Goal: Task Accomplishment & Management: Complete application form

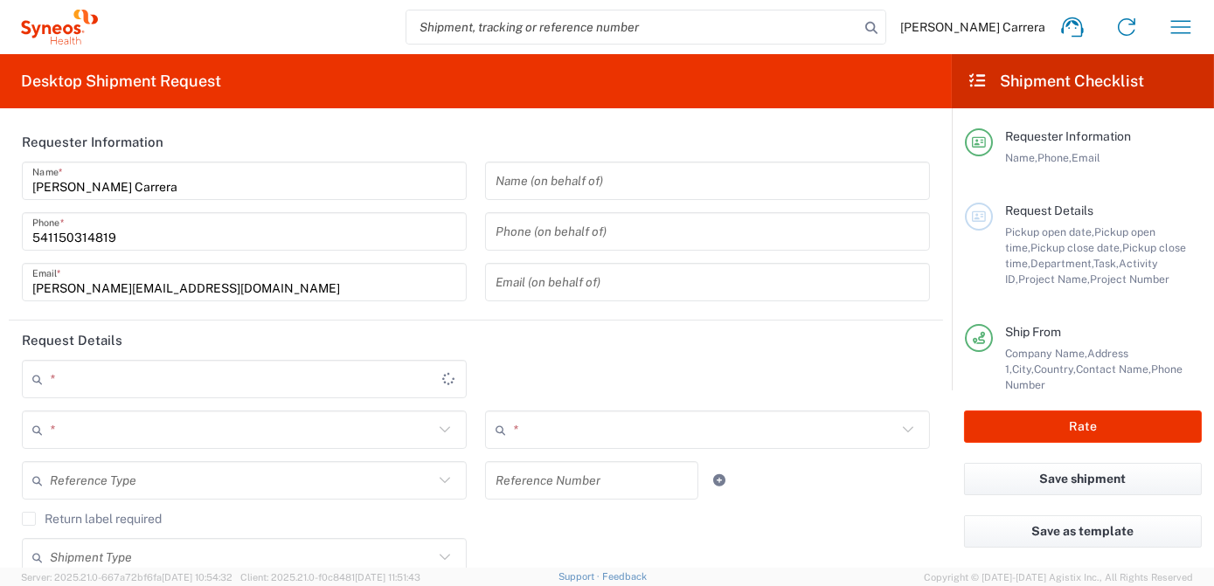
type input "[GEOGRAPHIC_DATA]"
type input "3190"
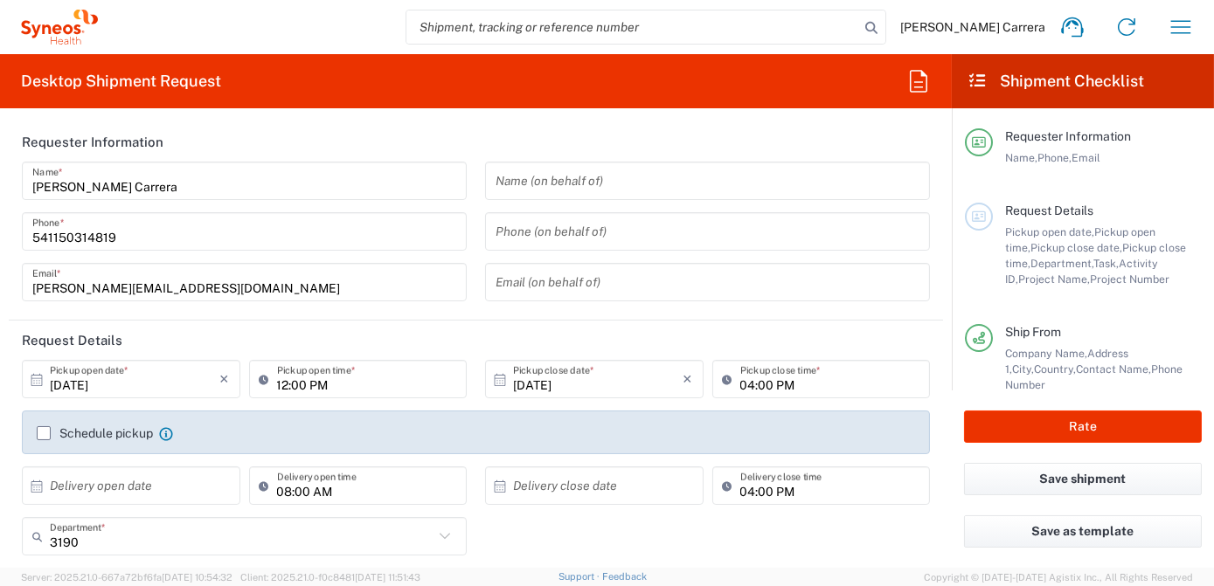
type input "Syneos Health Argentina SA"
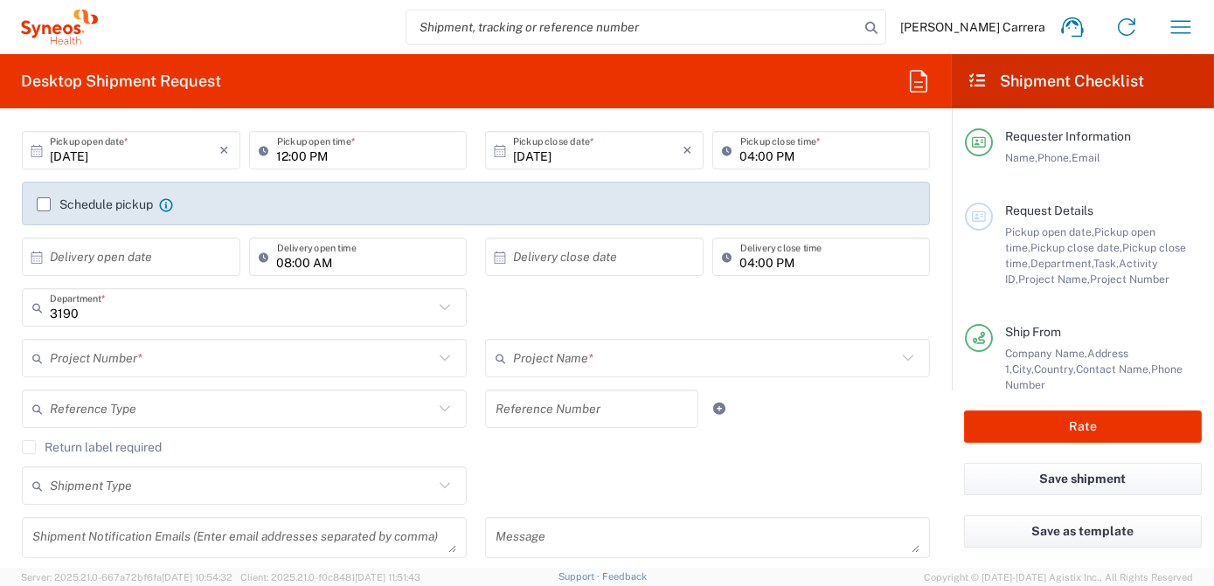
scroll to position [238, 0]
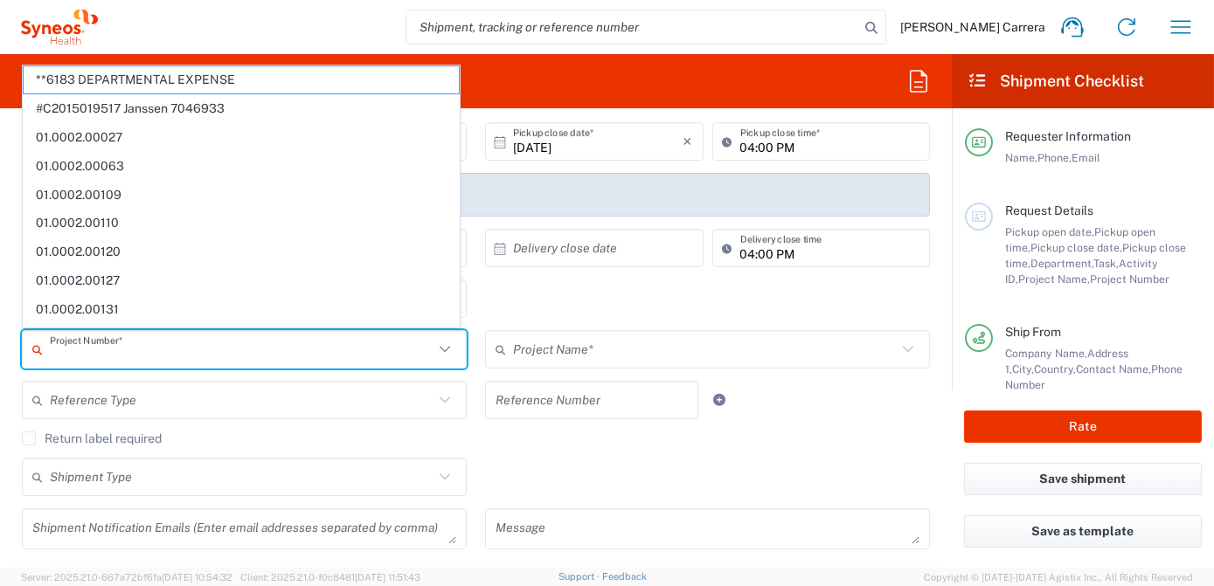
click at [95, 348] on input "text" at bounding box center [242, 350] width 384 height 31
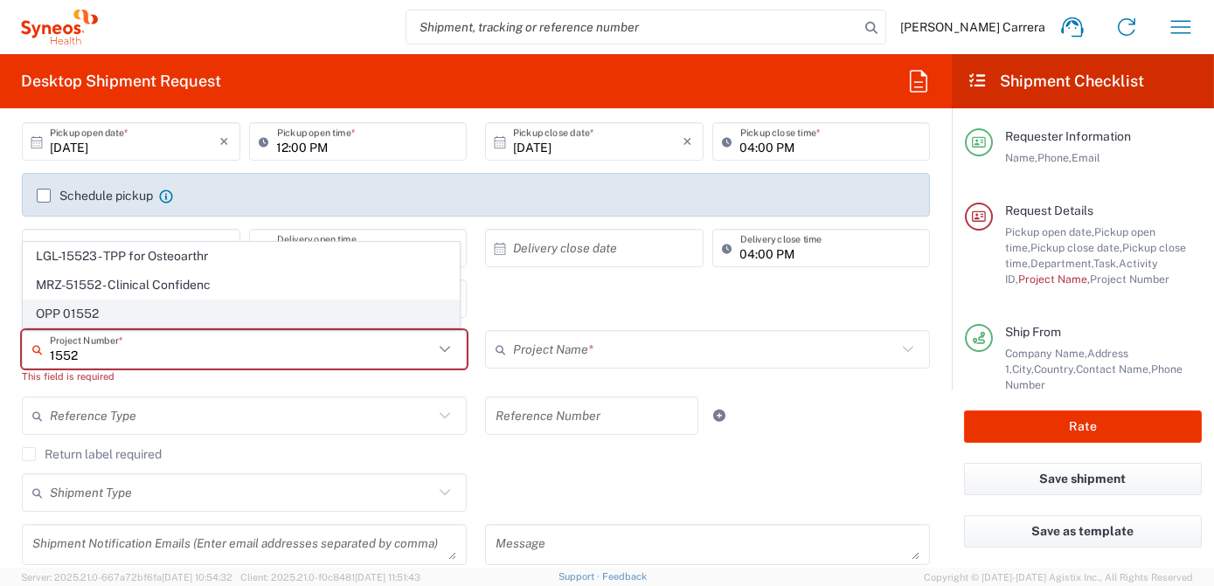
click at [69, 321] on span "OPP 01552" at bounding box center [241, 314] width 435 height 27
type input "OPP 01552"
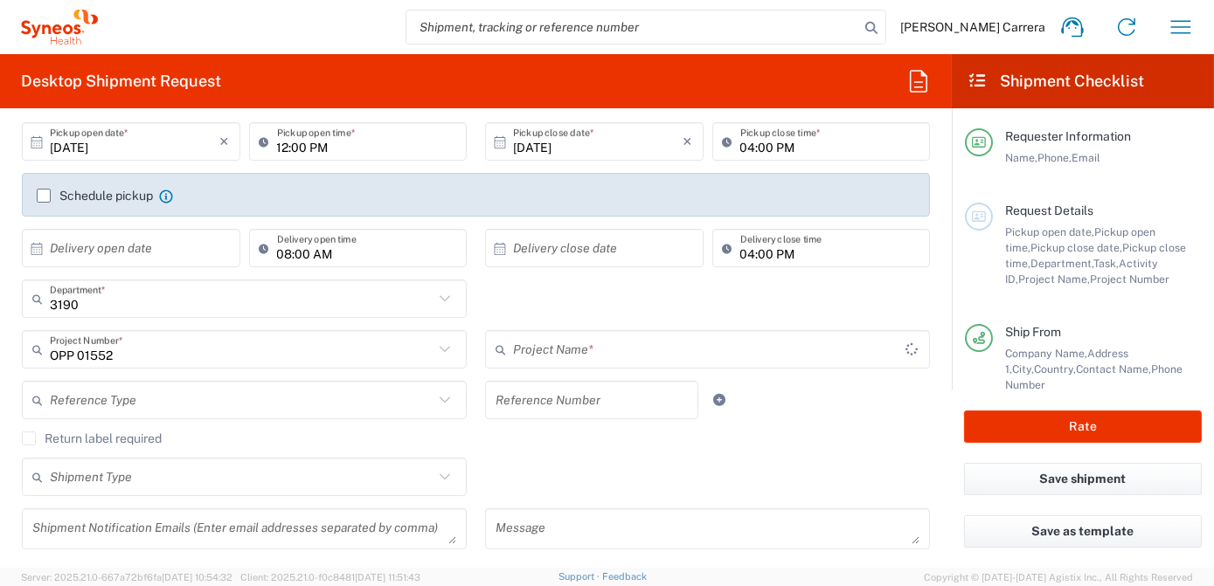
type input "802-AMO-002"
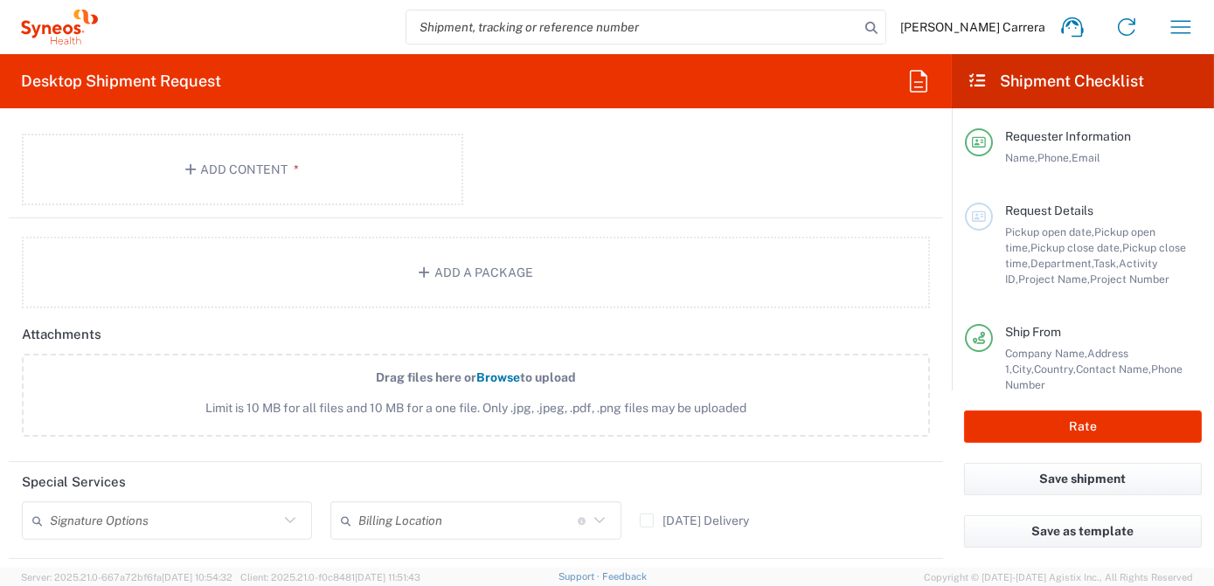
scroll to position [1906, 0]
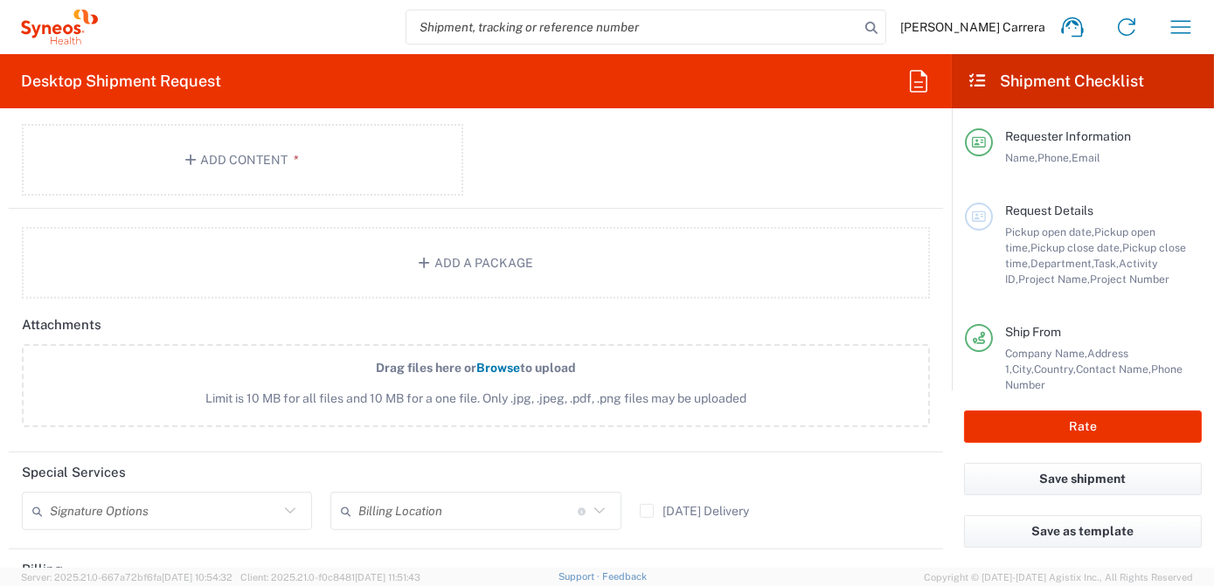
click at [398, 510] on input "text" at bounding box center [467, 511] width 219 height 31
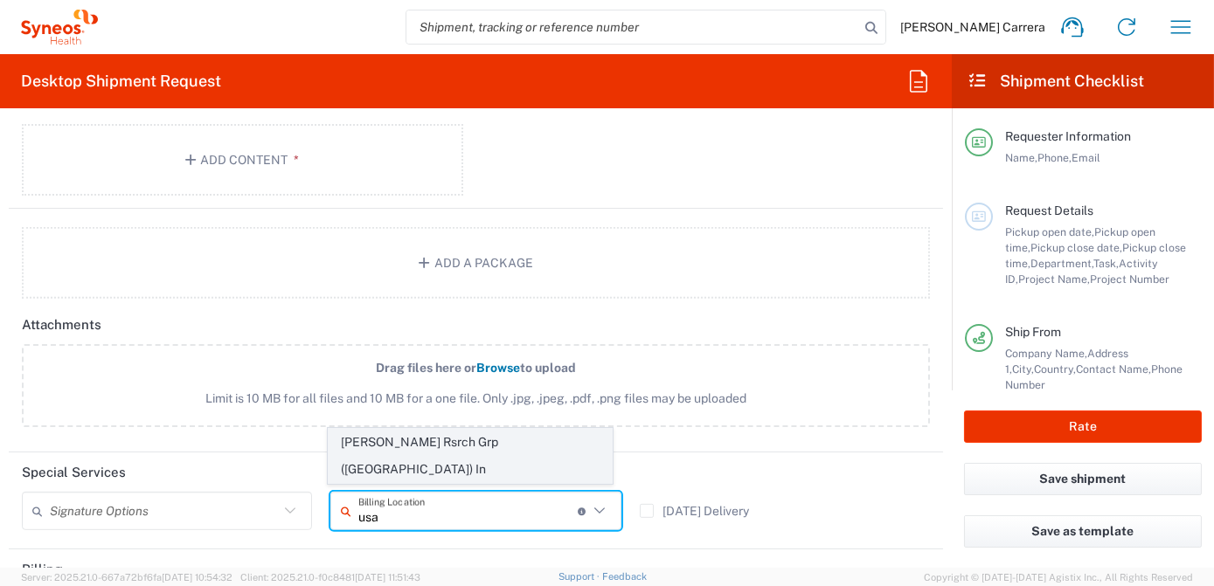
click at [406, 475] on span "[PERSON_NAME] Rsrch Grp ([GEOGRAPHIC_DATA]) In" at bounding box center [470, 456] width 283 height 54
type input "[PERSON_NAME] Rsrch Grp ([GEOGRAPHIC_DATA]) In"
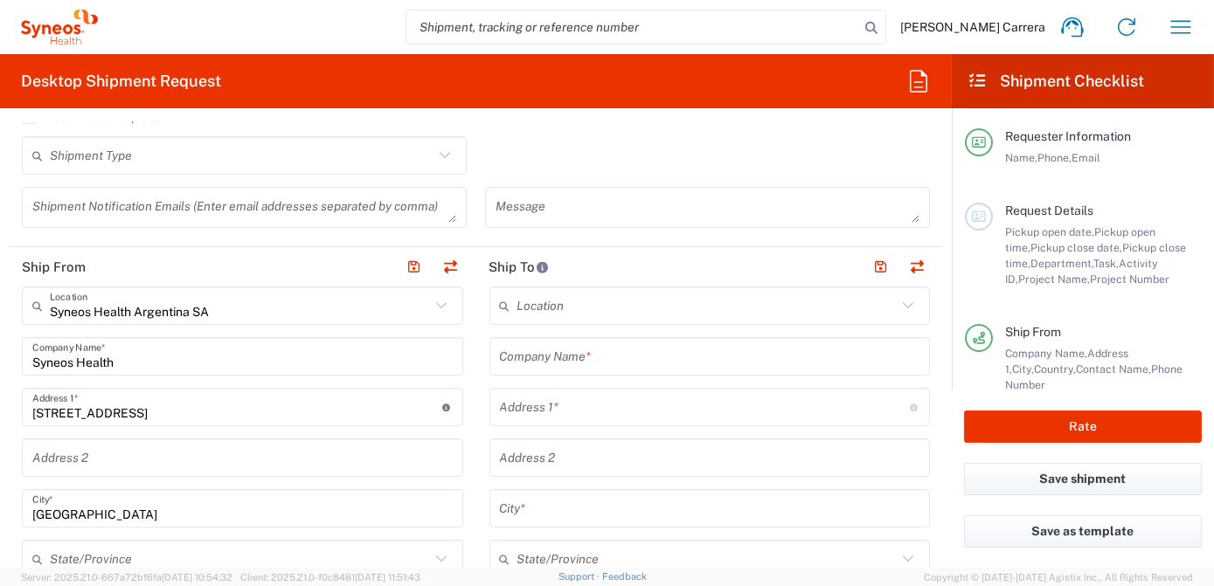
scroll to position [556, 0]
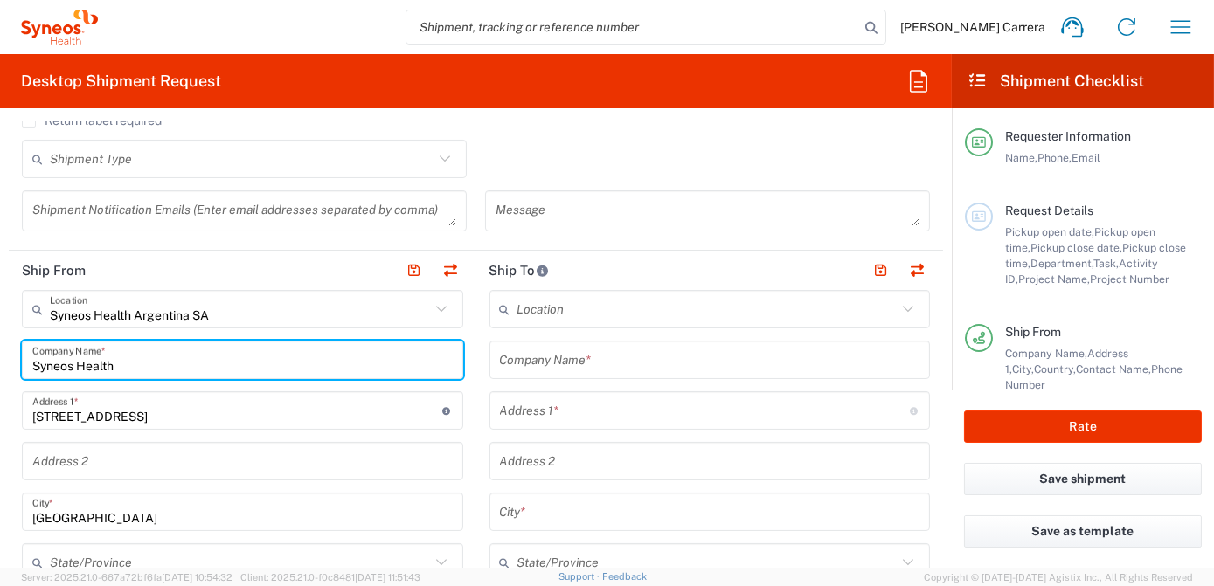
drag, startPoint x: 156, startPoint y: 357, endPoint x: 0, endPoint y: 356, distance: 155.6
click at [0, 356] on html "[PERSON_NAME] Carrera Home Shipment estimator Shipment tracking Desktop shipmen…" at bounding box center [607, 293] width 1214 height 586
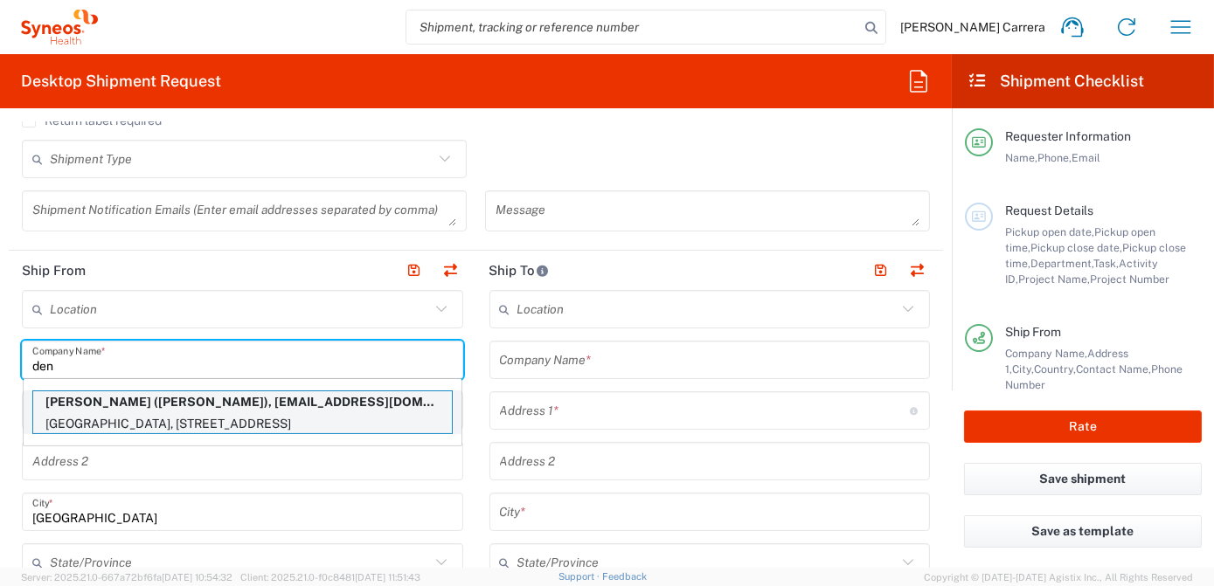
click at [67, 402] on p "[PERSON_NAME] ([PERSON_NAME]), [EMAIL_ADDRESS][DOMAIN_NAME]" at bounding box center [242, 403] width 419 height 22
type input "[PERSON_NAME]"
type input "[GEOGRAPHIC_DATA], [GEOGRAPHIC_DATA]"
type input "SUITE B-200"
type input "[GEOGRAPHIC_DATA]"
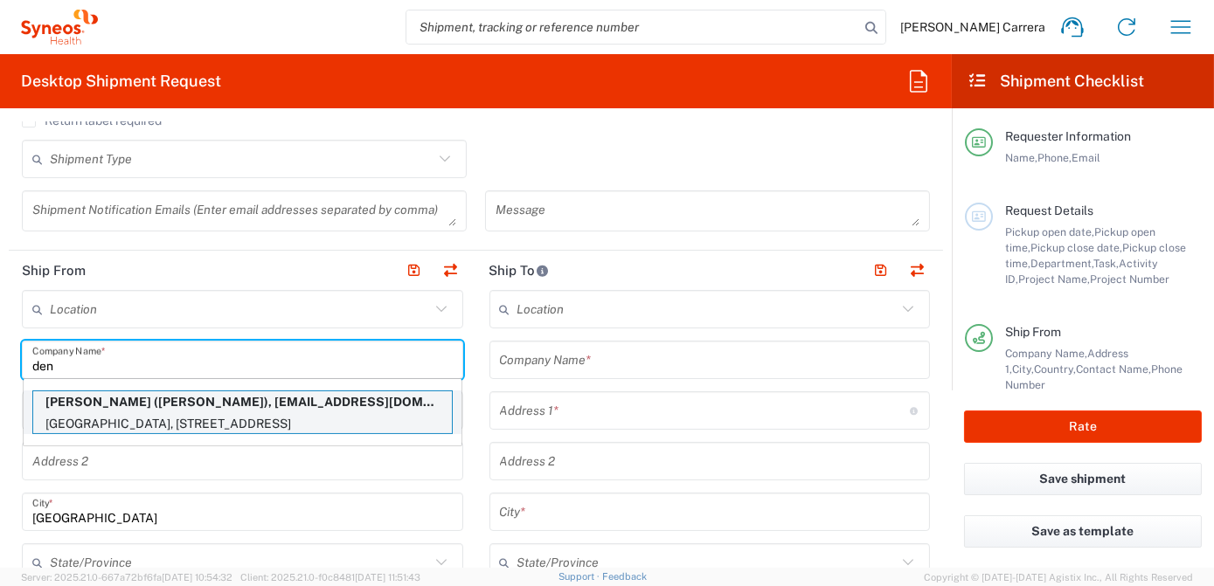
type input "[GEOGRAPHIC_DATA]"
type input "92139"
type input "[EMAIL_ADDRESS][DOMAIN_NAME]"
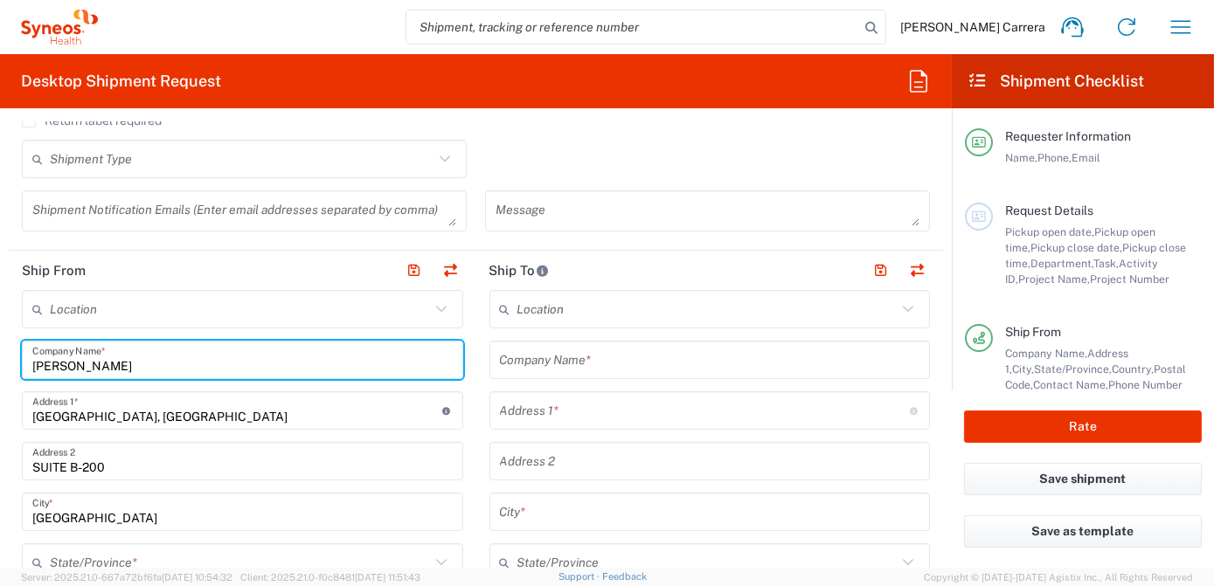
type input "[US_STATE]"
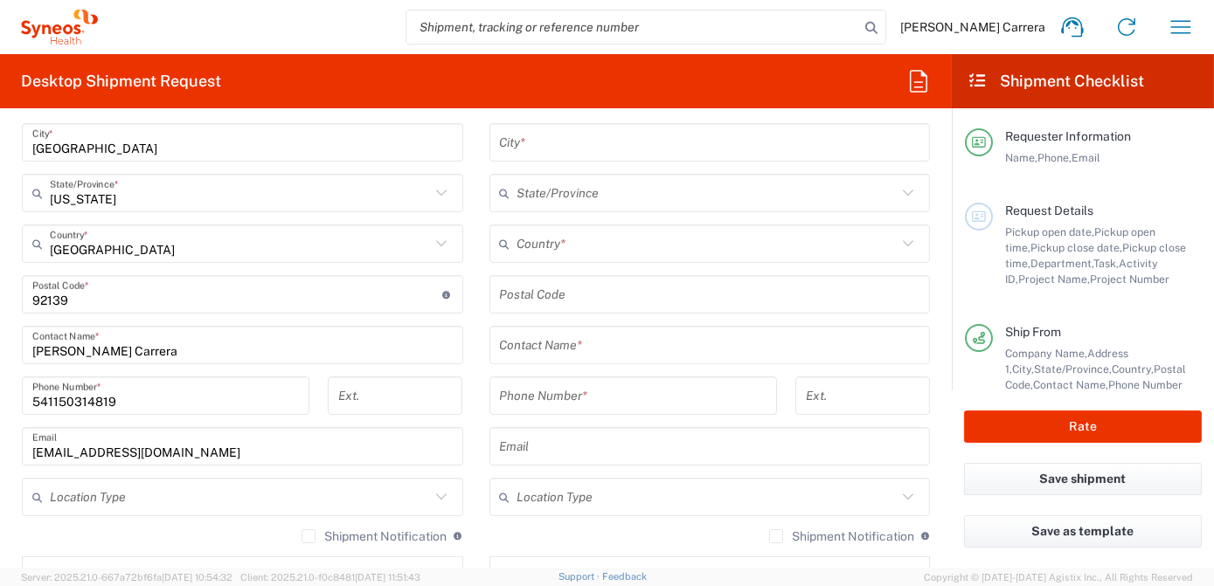
scroll to position [953, 0]
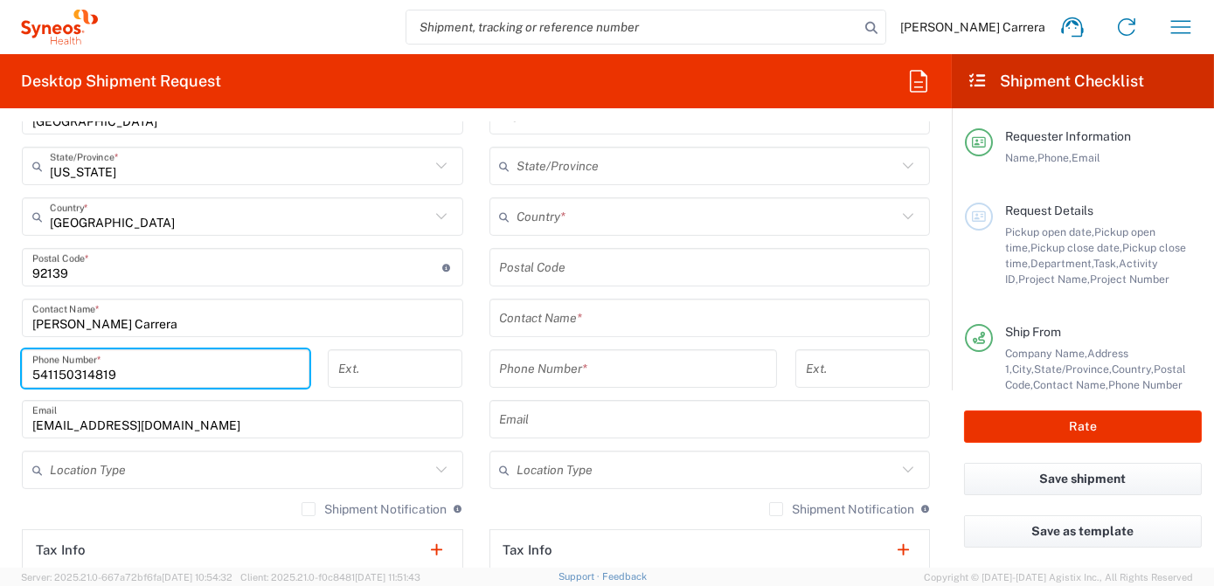
drag, startPoint x: 128, startPoint y: 374, endPoint x: 4, endPoint y: 362, distance: 124.7
click at [4, 362] on form "Requester Information [PERSON_NAME] Carrera Name * [PHONE_NUMBER] Phone * [PERS…" at bounding box center [476, 345] width 952 height 446
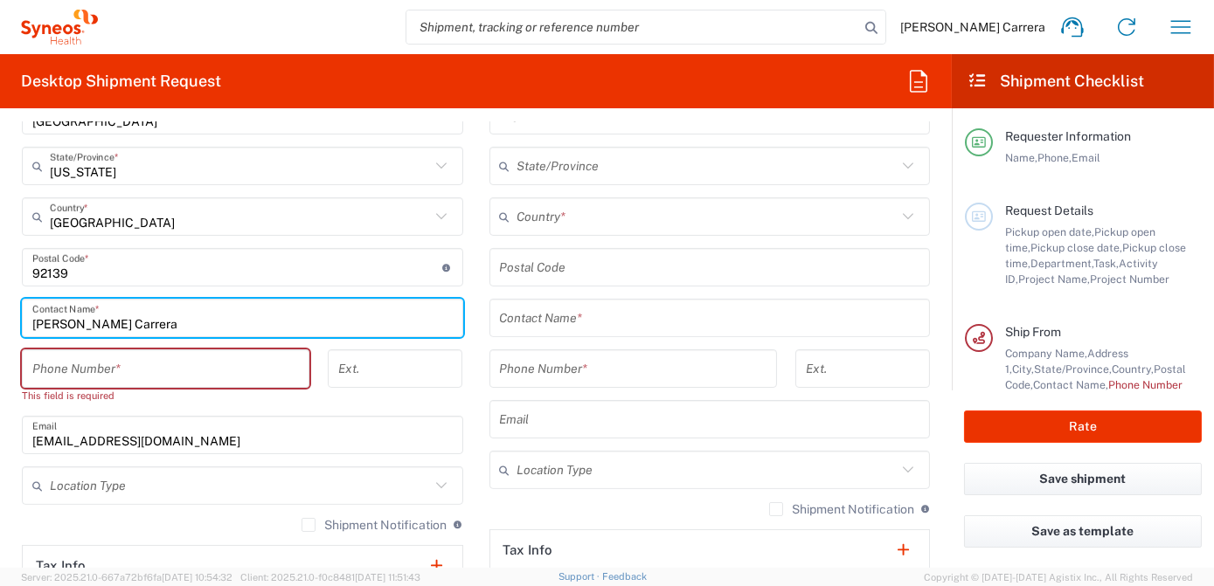
drag, startPoint x: 224, startPoint y: 317, endPoint x: -3, endPoint y: 302, distance: 227.8
click at [0, 302] on html "[PERSON_NAME] Carrera Home Shipment estimator Shipment tracking Desktop shipmen…" at bounding box center [607, 293] width 1214 height 586
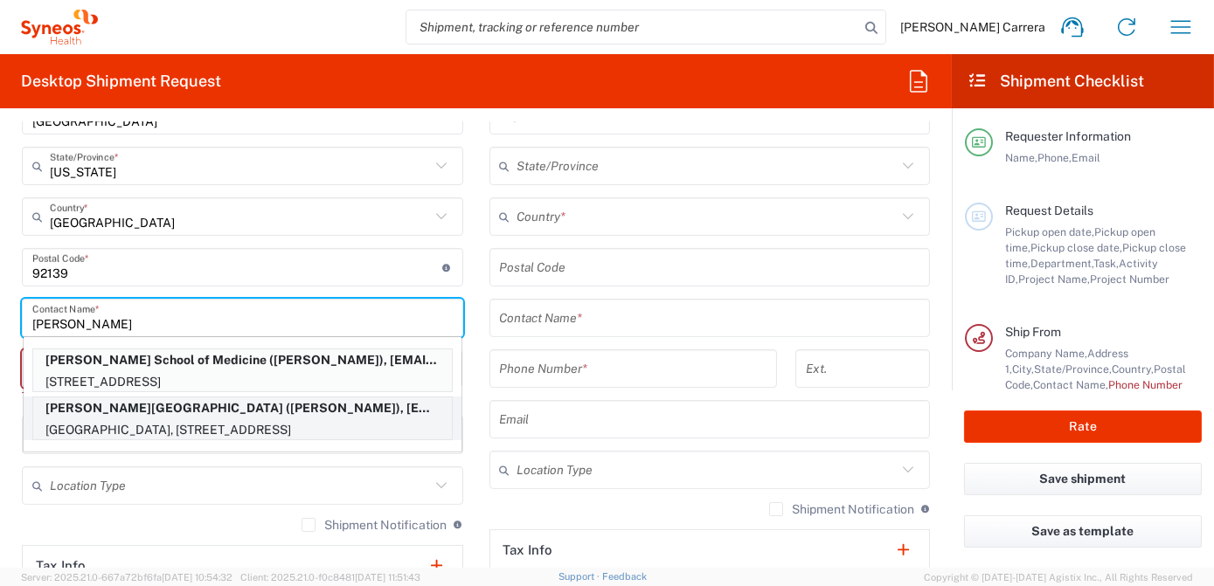
type input "[PERSON_NAME]"
click at [218, 412] on p "[PERSON_NAME][GEOGRAPHIC_DATA] ([PERSON_NAME]), [EMAIL_ADDRESS][DOMAIN_NAME]" at bounding box center [242, 409] width 419 height 22
type input "[PERSON_NAME][GEOGRAPHIC_DATA]"
type input "[PERSON_NAME]"
type input "3108253264"
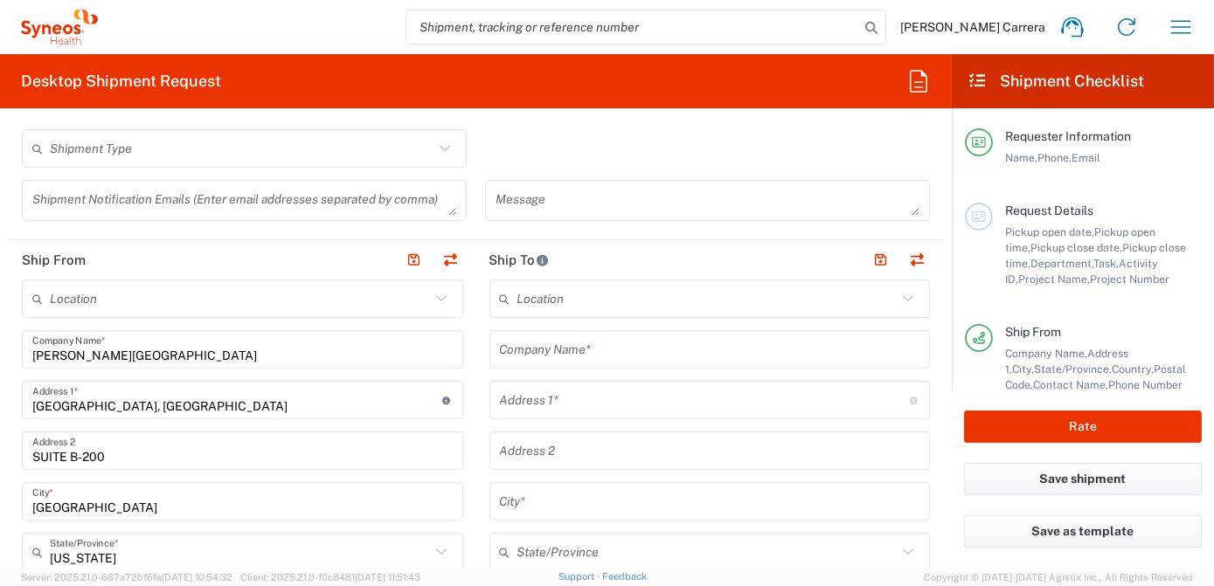
scroll to position [556, 0]
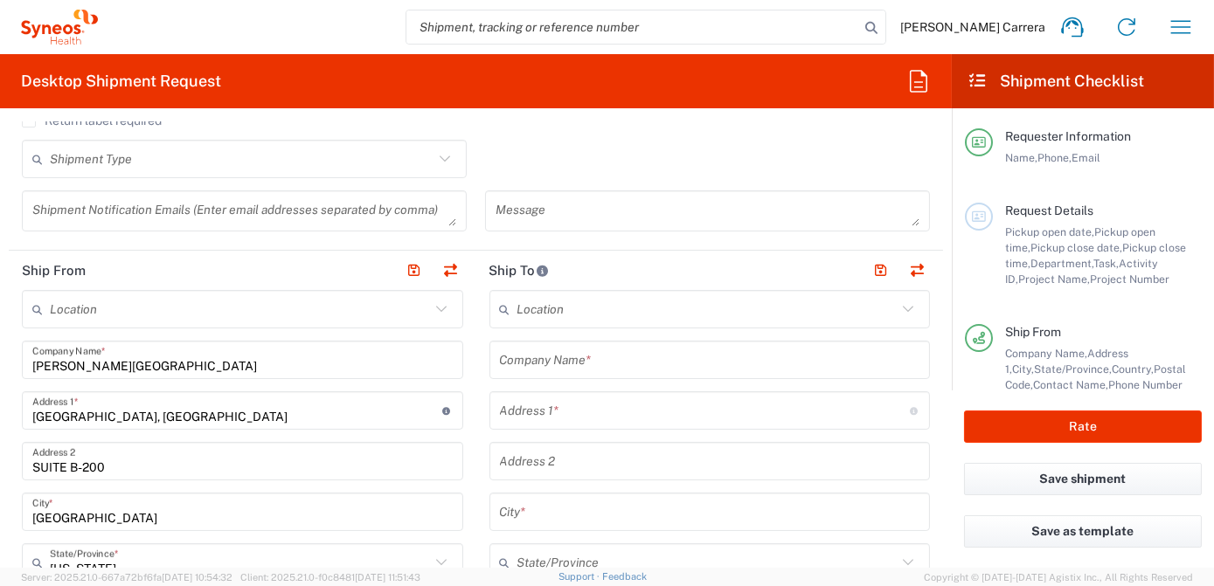
click at [589, 341] on div "Company Name *" at bounding box center [709, 360] width 441 height 38
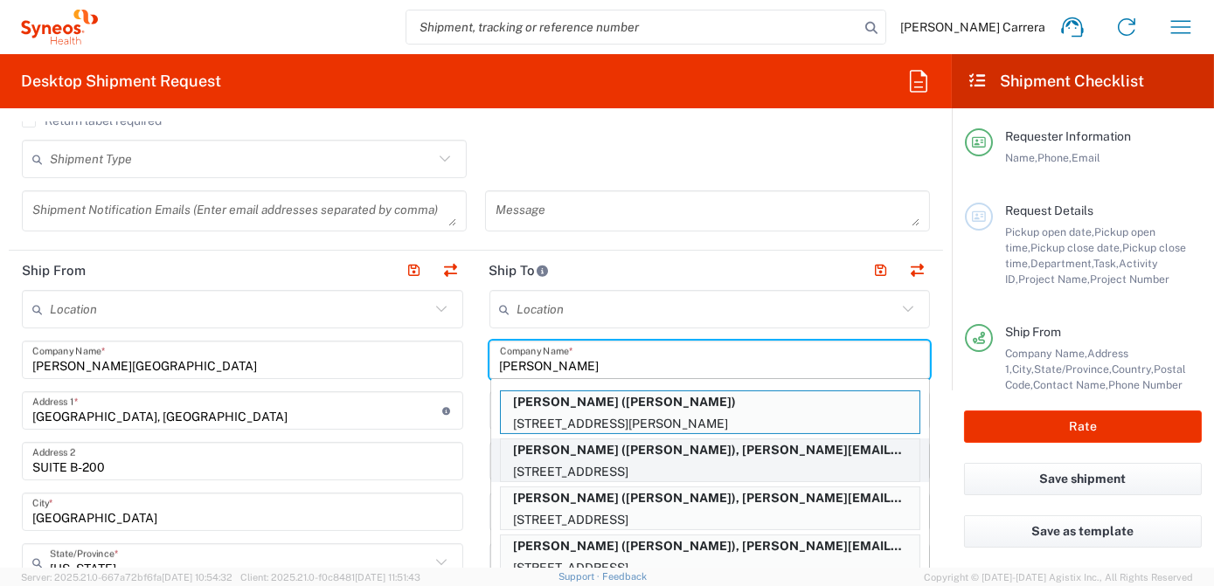
click at [597, 451] on p "[PERSON_NAME] ([PERSON_NAME]), [PERSON_NAME][EMAIL_ADDRESS][PERSON_NAME][DOMAIN…" at bounding box center [710, 451] width 419 height 22
type input "[PERSON_NAME]"
type input "[STREET_ADDRESS]"
type input "Apt. 61"
type input "[GEOGRAPHIC_DATA][PERSON_NAME]"
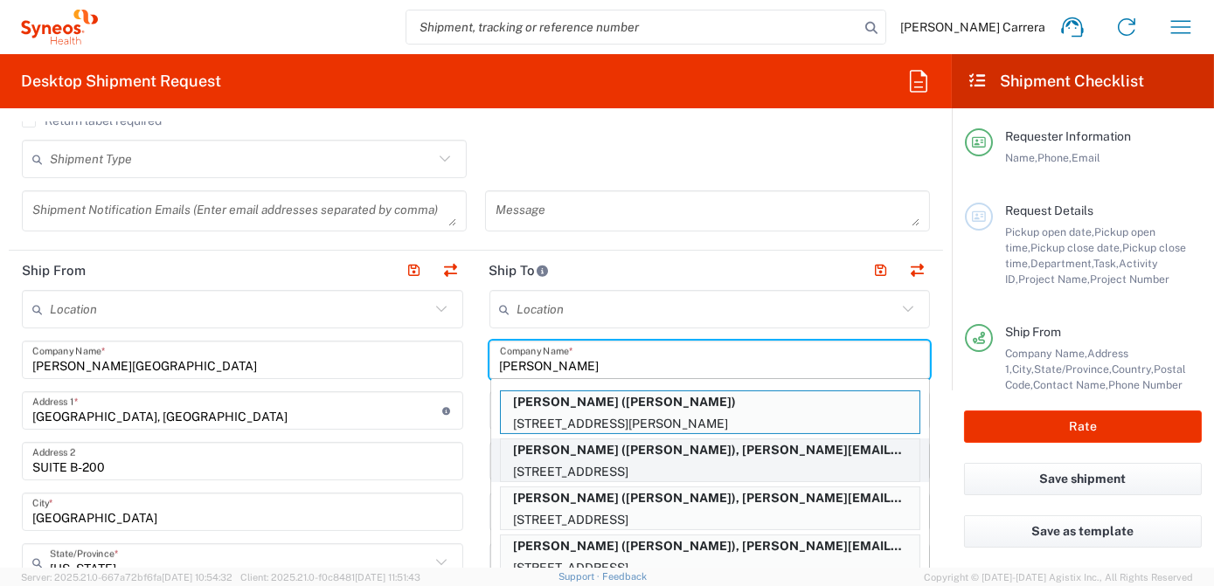
type input "[GEOGRAPHIC_DATA]"
type input "90401"
type input "[PERSON_NAME]"
type input "7609949632"
type input "[PERSON_NAME][EMAIL_ADDRESS][PERSON_NAME][DOMAIN_NAME]"
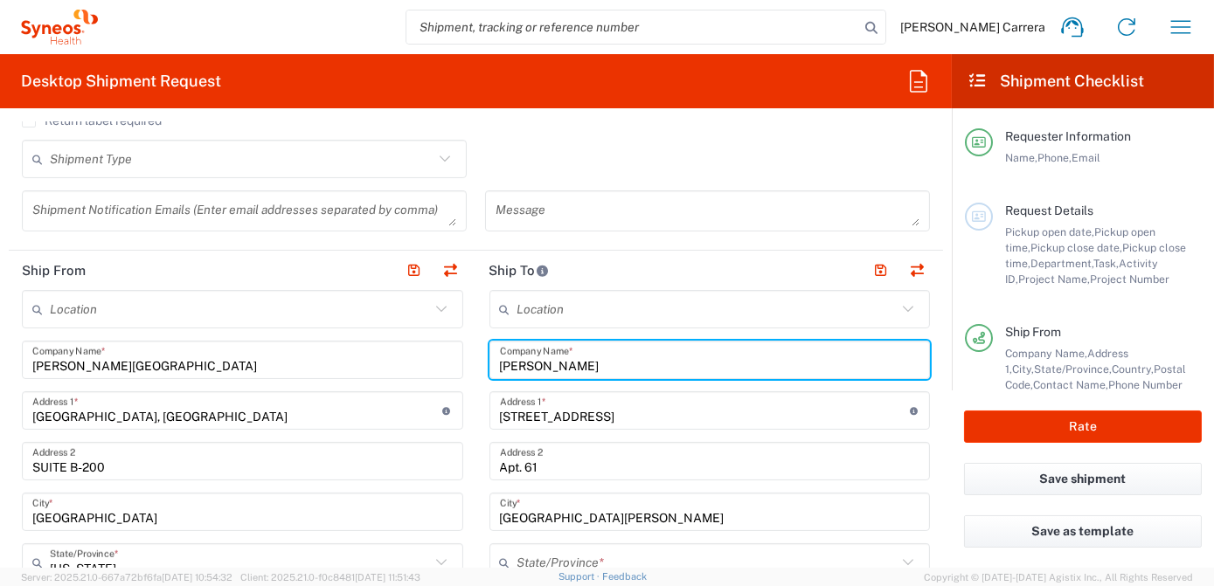
type input "[US_STATE]"
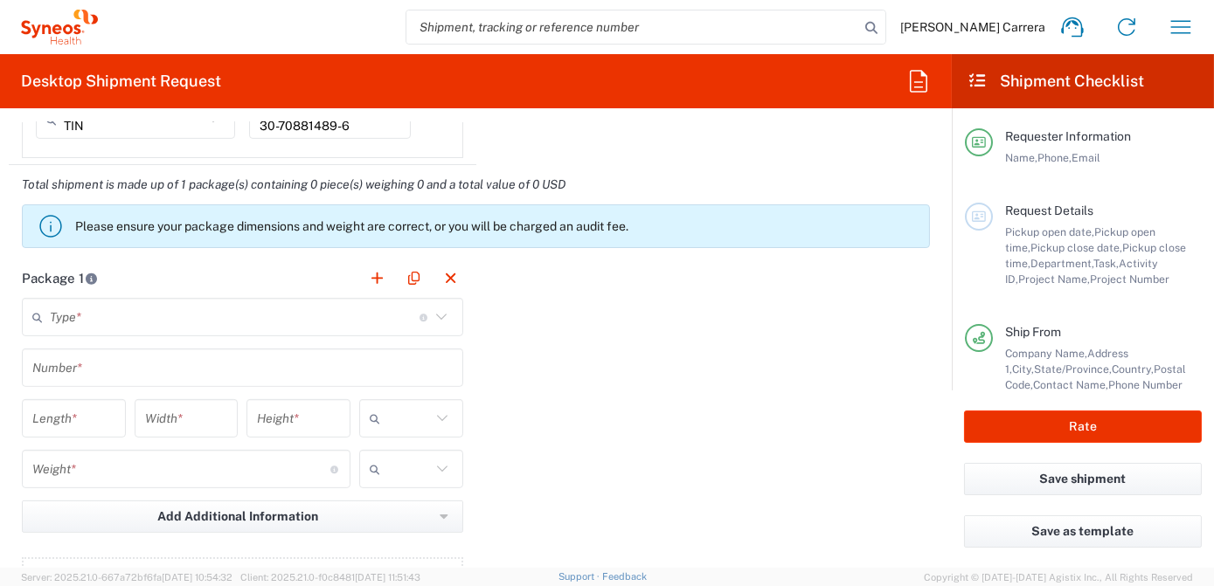
scroll to position [1509, 0]
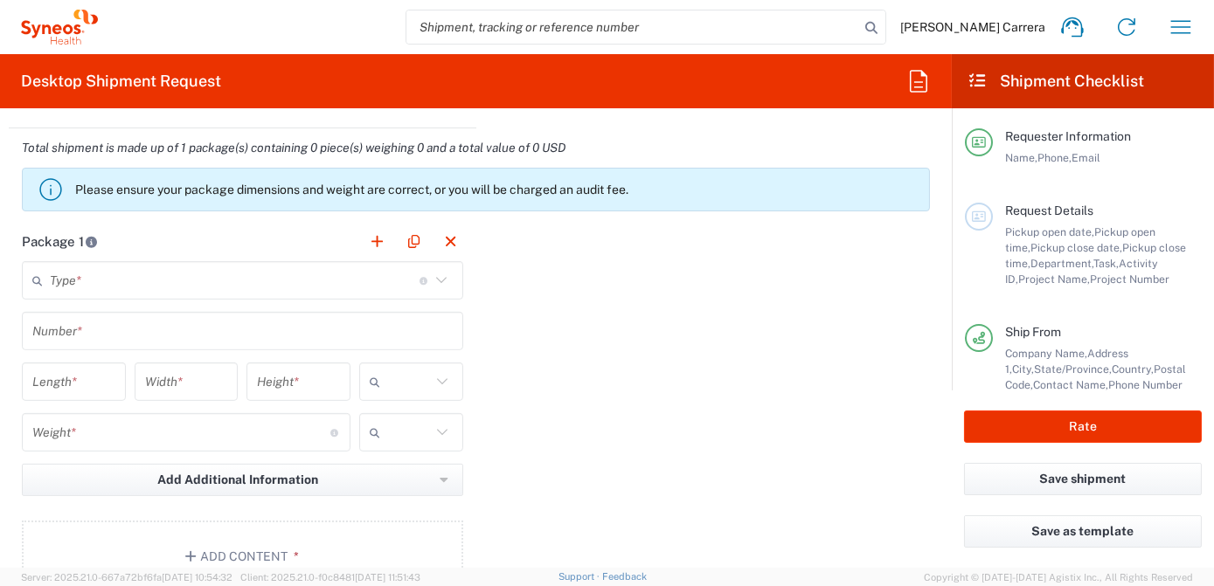
click at [84, 274] on input "text" at bounding box center [235, 281] width 370 height 31
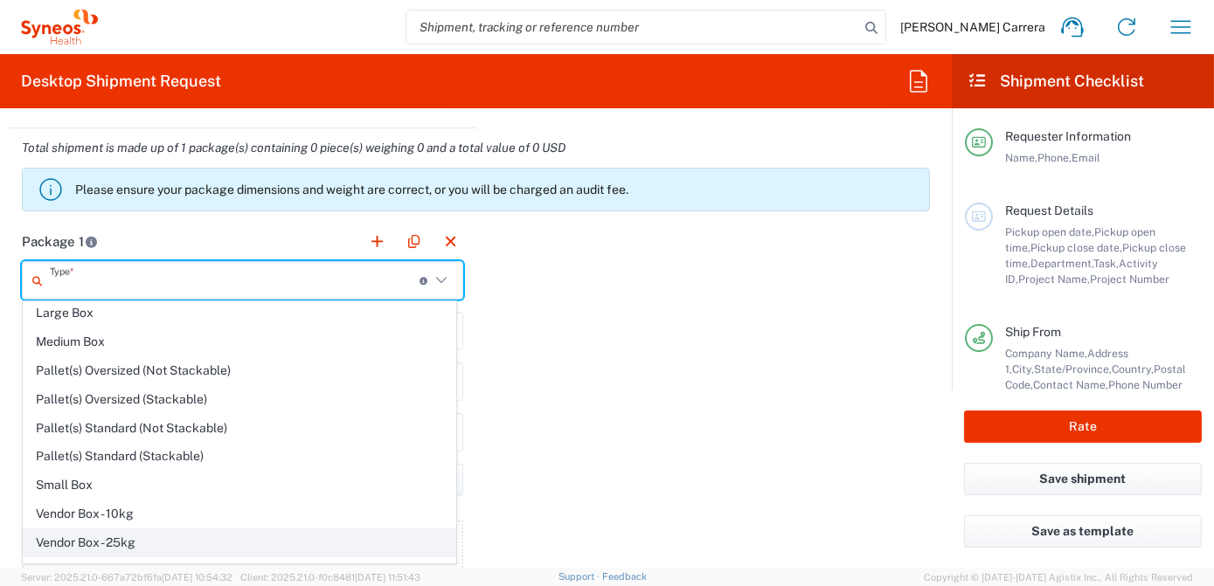
scroll to position [47, 0]
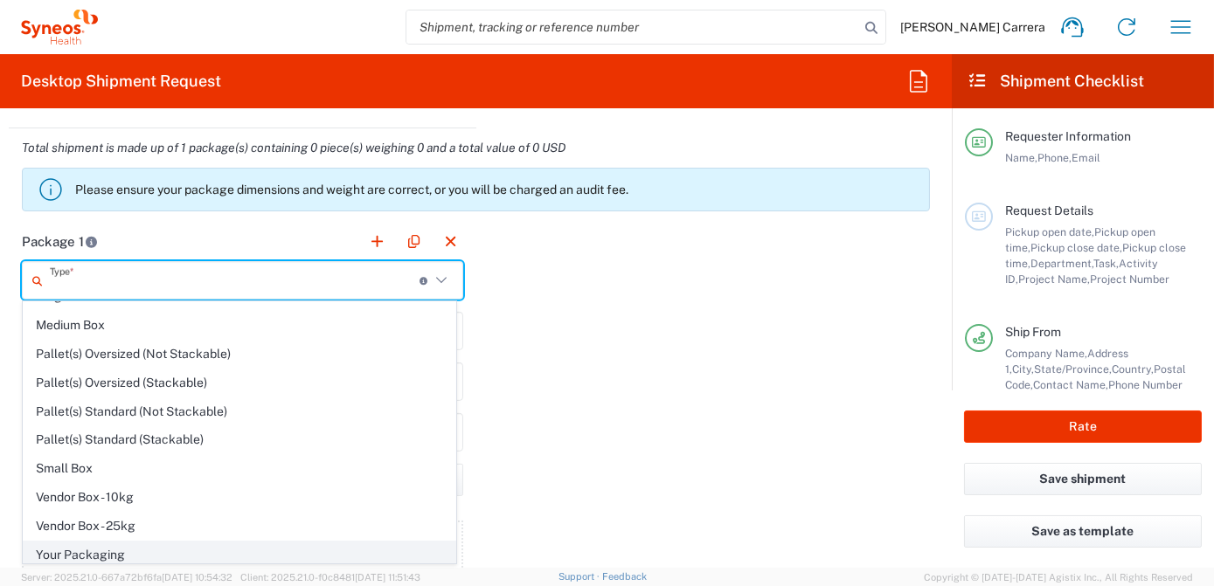
click at [82, 553] on span "Your Packaging" at bounding box center [240, 555] width 432 height 27
type input "Your Packaging"
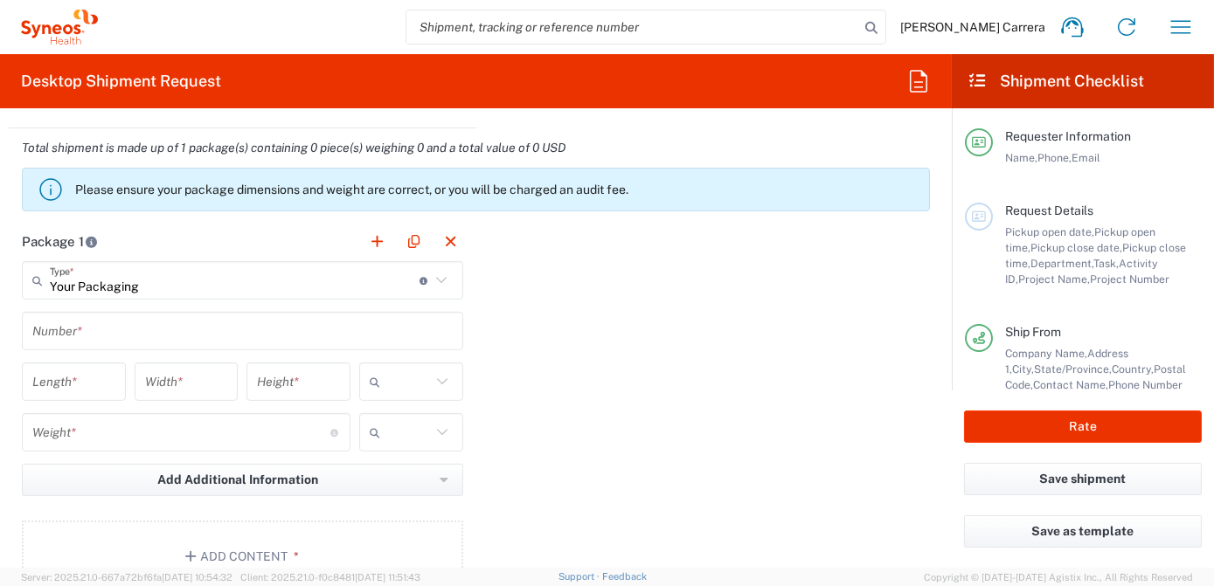
click at [74, 329] on input "text" at bounding box center [242, 331] width 420 height 31
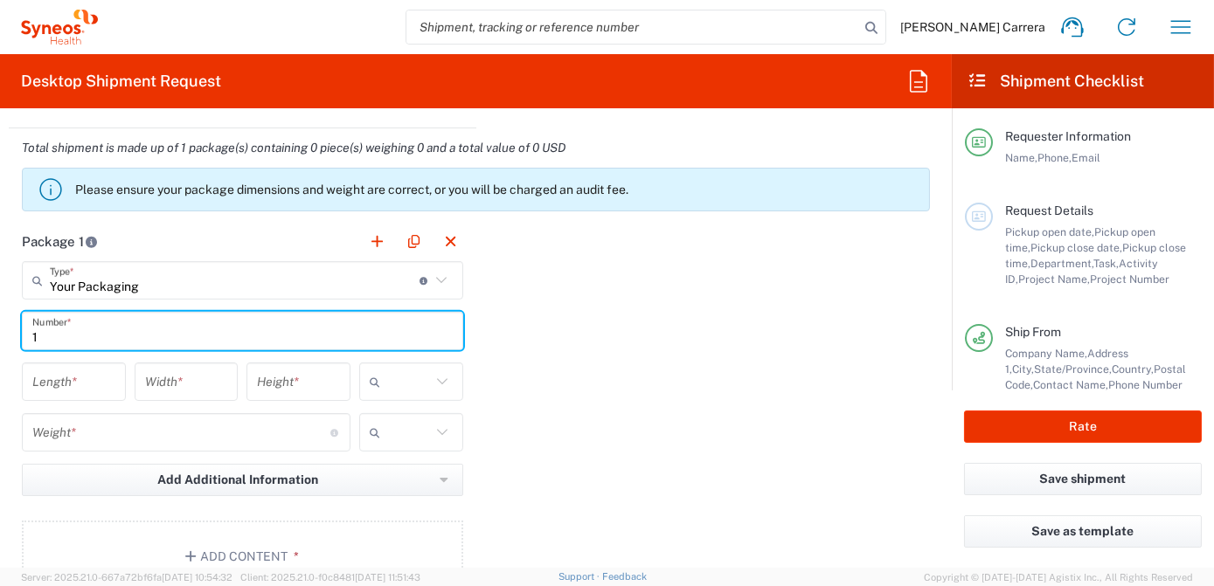
type input "1"
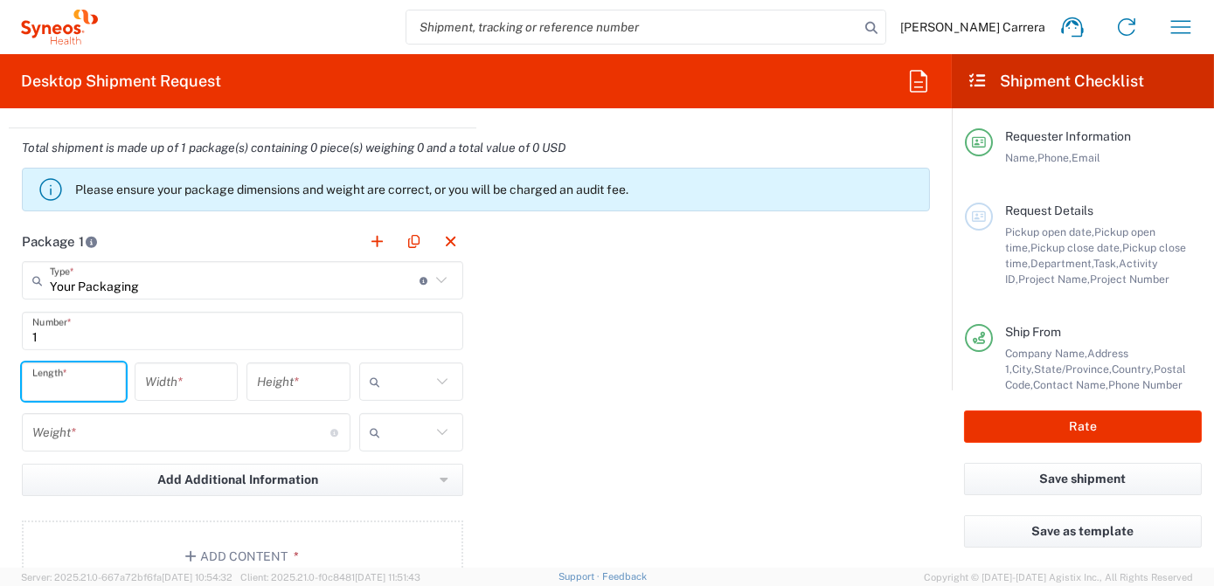
click at [70, 367] on input "number" at bounding box center [73, 382] width 83 height 31
type input "15"
click at [438, 383] on icon at bounding box center [442, 382] width 23 height 23
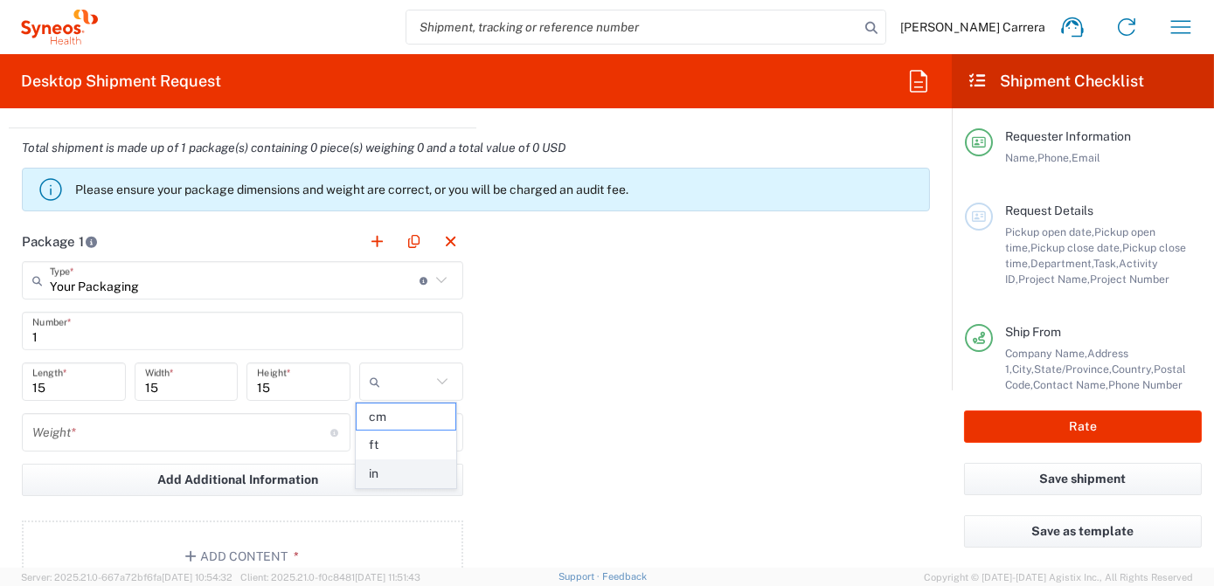
click at [417, 475] on span "in" at bounding box center [406, 474] width 99 height 27
type input "in"
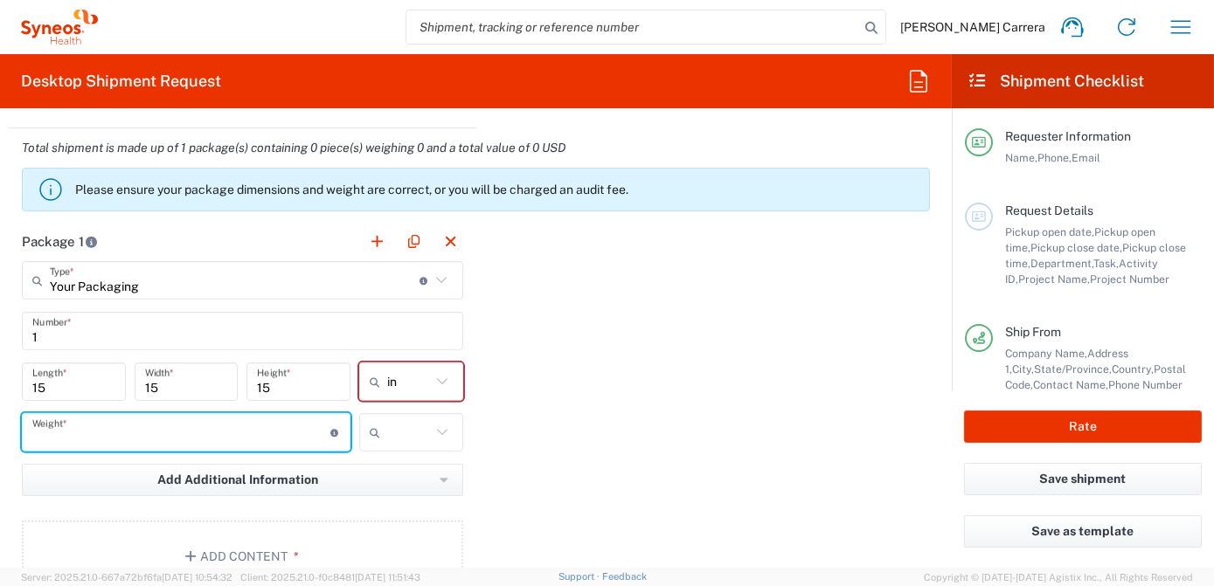
click at [245, 425] on input "number" at bounding box center [181, 433] width 298 height 31
type input "1"
click at [413, 425] on input "text" at bounding box center [409, 433] width 44 height 28
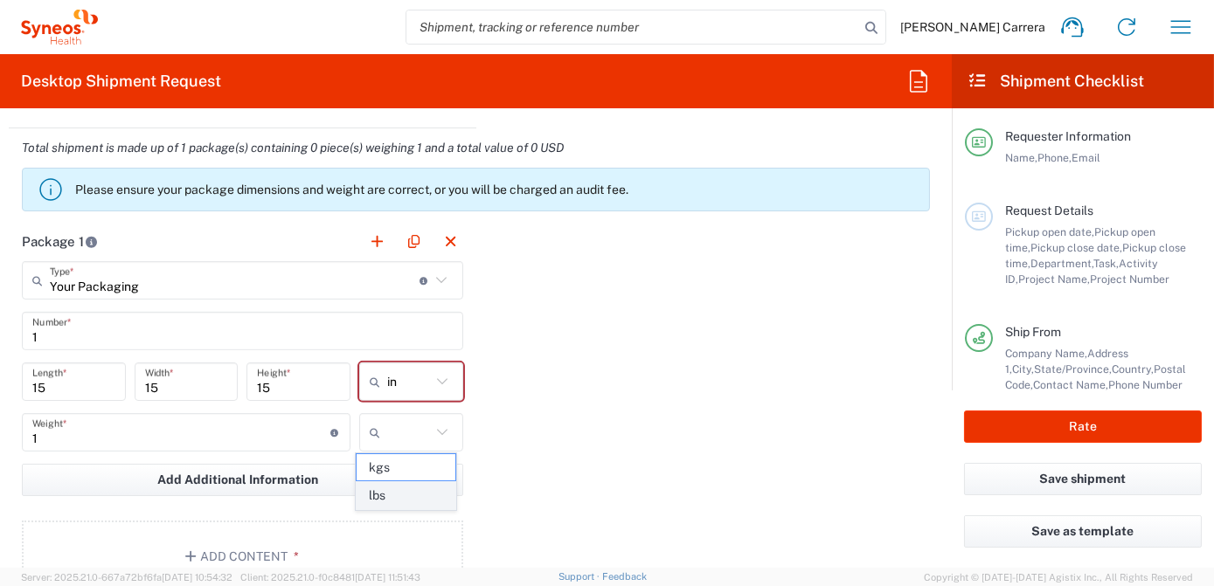
click at [436, 489] on span "lbs" at bounding box center [406, 495] width 99 height 27
type input "lbs"
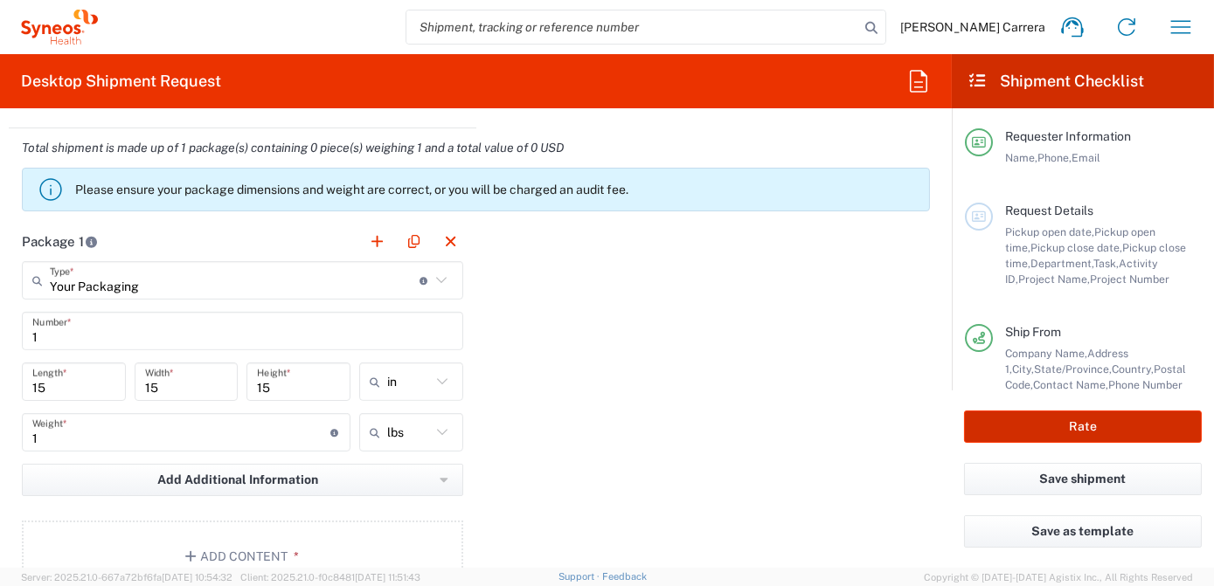
click at [1018, 434] on button "Rate" at bounding box center [1083, 427] width 238 height 32
type input "3190"
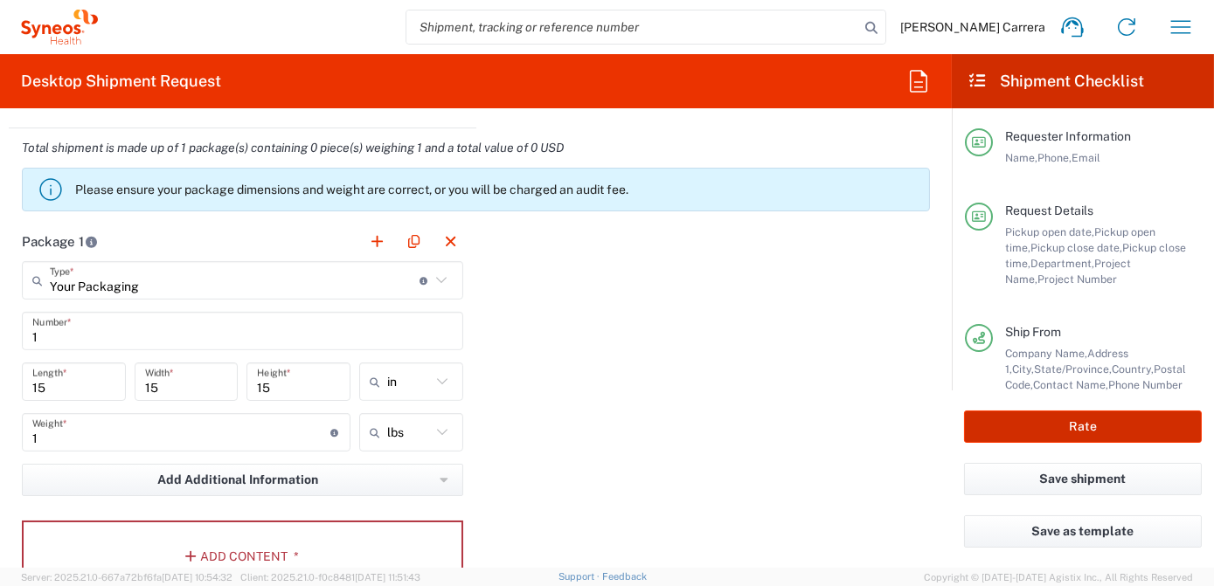
type input "OPP 01552"
